Goal: Task Accomplishment & Management: Use online tool/utility

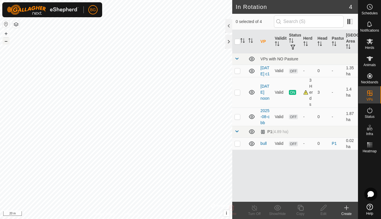
click at [9, 40] on button "–" at bounding box center [6, 41] width 7 height 7
click at [348, 211] on icon at bounding box center [346, 208] width 7 height 7
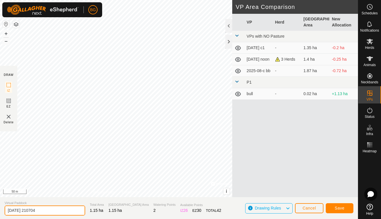
click at [52, 208] on input "[DATE] 210704" at bounding box center [45, 211] width 81 height 10
type input "[DATE] 9pm"
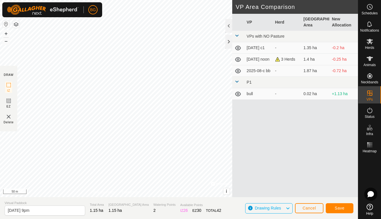
click at [335, 212] on button "Save" at bounding box center [340, 209] width 28 height 10
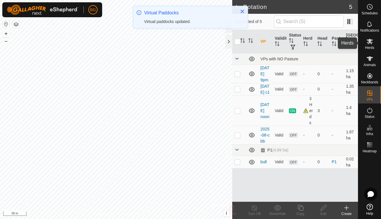
click at [367, 45] on es-mob-svg-icon at bounding box center [370, 41] width 10 height 9
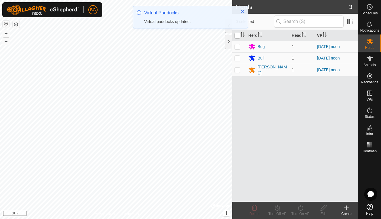
click at [236, 37] on input "checkbox" at bounding box center [238, 36] width 6 height 6
checkbox input "true"
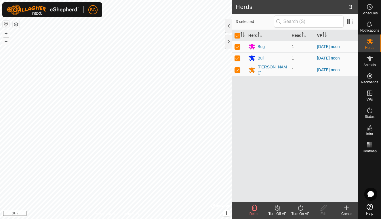
click at [302, 210] on icon at bounding box center [300, 208] width 7 height 7
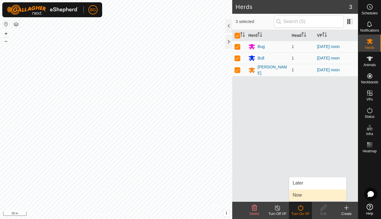
click at [298, 194] on link "Now" at bounding box center [317, 196] width 57 height 12
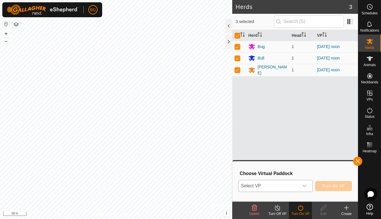
click at [304, 188] on icon "dropdown trigger" at bounding box center [304, 186] width 5 height 5
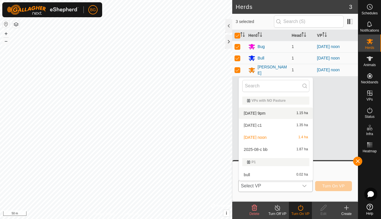
click at [280, 115] on li "[DATE] 9pm 1.15 ha" at bounding box center [276, 114] width 74 height 12
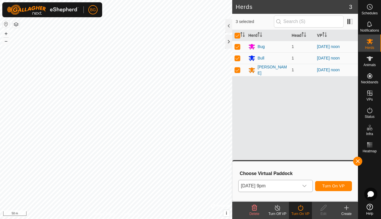
click at [330, 187] on span "Turn On VP" at bounding box center [334, 186] width 22 height 5
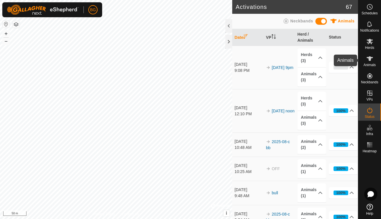
click at [369, 59] on icon at bounding box center [370, 58] width 6 height 5
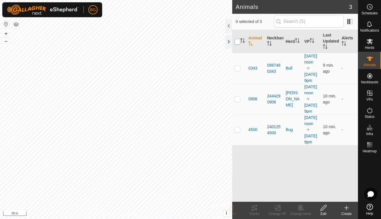
click at [238, 43] on input "checkbox" at bounding box center [238, 42] width 6 height 6
checkbox input "true"
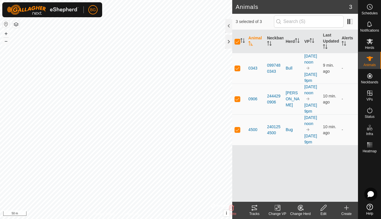
click at [259, 210] on tracks-svg-icon at bounding box center [254, 208] width 23 height 7
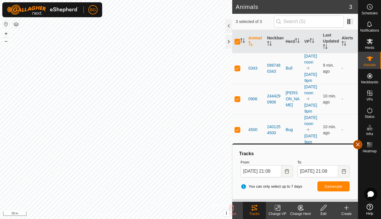
click at [357, 143] on button "button" at bounding box center [357, 144] width 9 height 9
